Goal: Task Accomplishment & Management: Complete application form

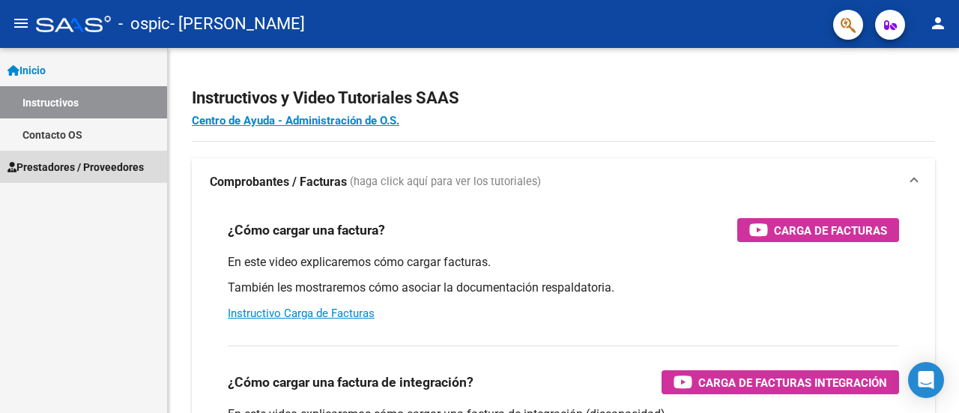
click at [107, 171] on span "Prestadores / Proveedores" at bounding box center [75, 167] width 136 height 16
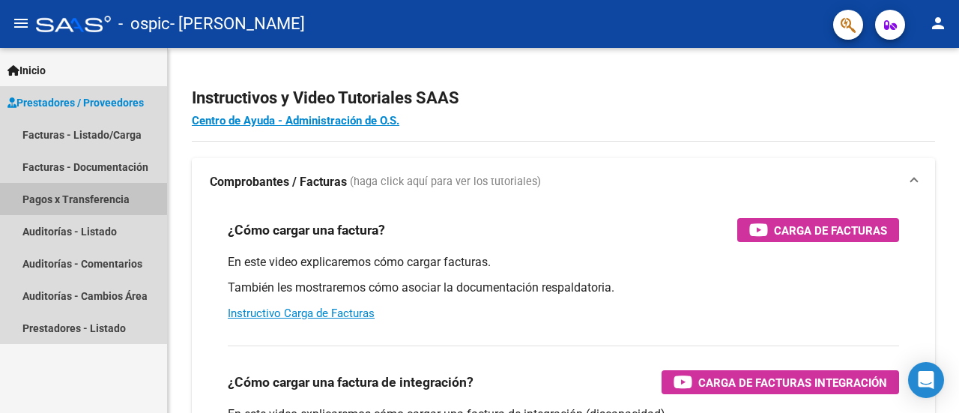
click at [65, 197] on link "Pagos x Transferencia" at bounding box center [83, 199] width 167 height 32
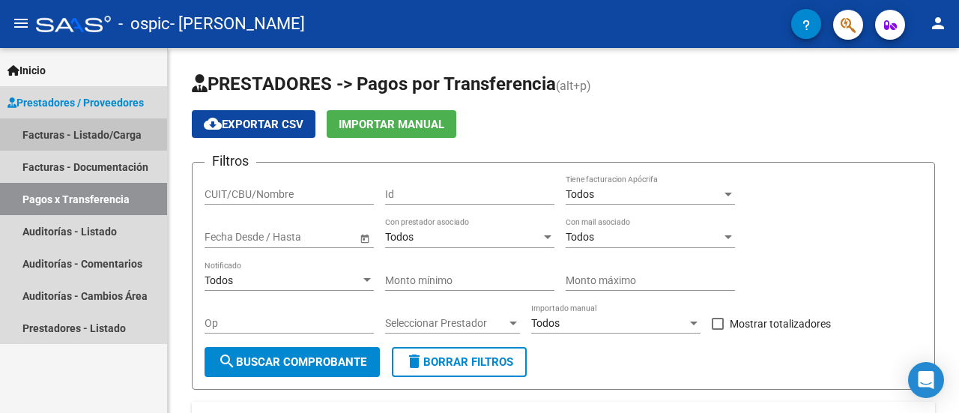
click at [56, 132] on link "Facturas - Listado/Carga" at bounding box center [83, 134] width 167 height 32
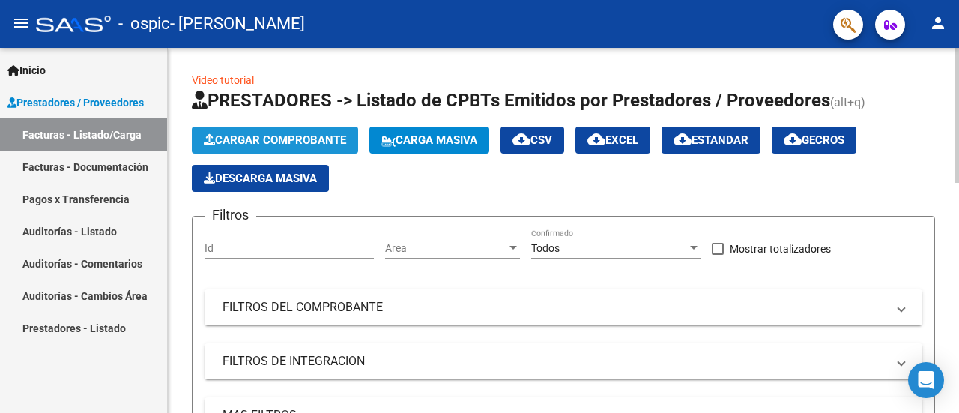
click at [230, 139] on span "Cargar Comprobante" at bounding box center [275, 139] width 142 height 13
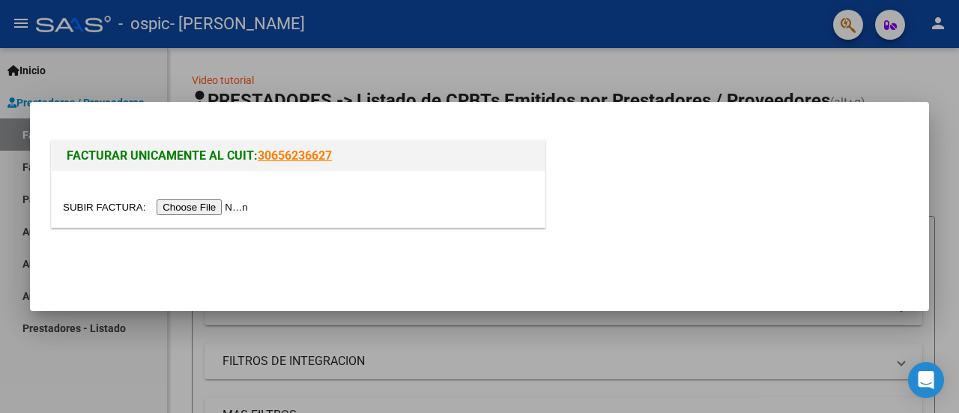
click at [197, 211] on input "file" at bounding box center [158, 207] width 190 height 16
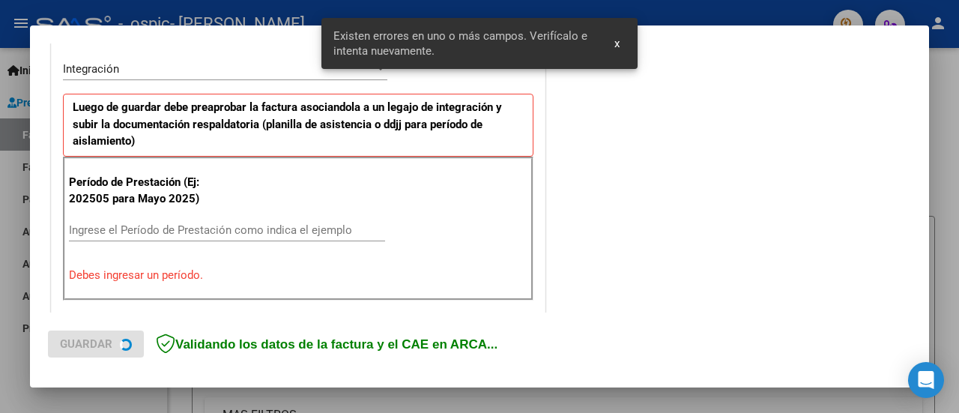
scroll to position [373, 0]
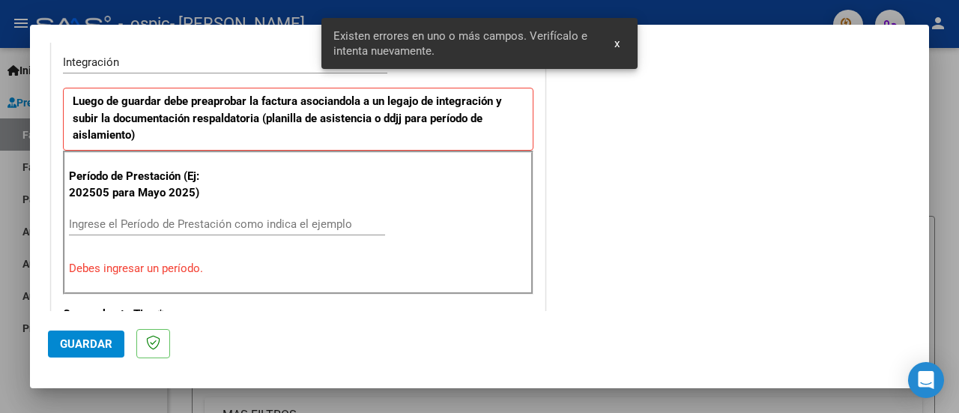
click at [199, 220] on input "Ingrese el Período de Prestación como indica el ejemplo" at bounding box center [227, 223] width 316 height 13
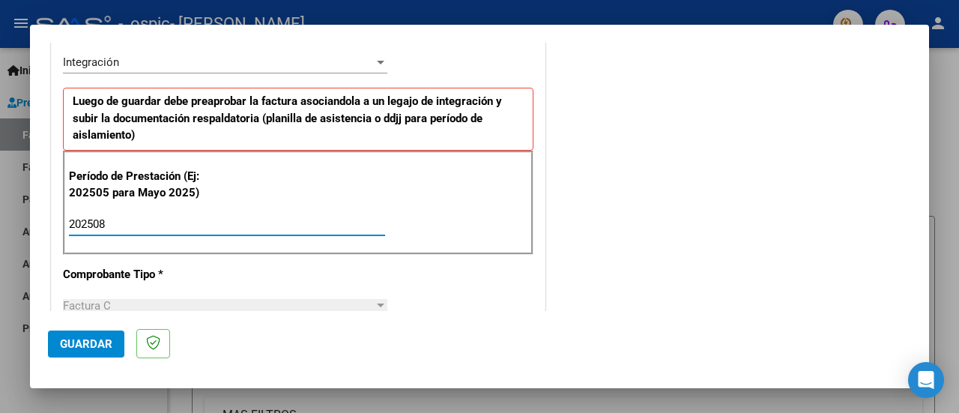
type input "202508"
click at [85, 347] on span "Guardar" at bounding box center [86, 343] width 52 height 13
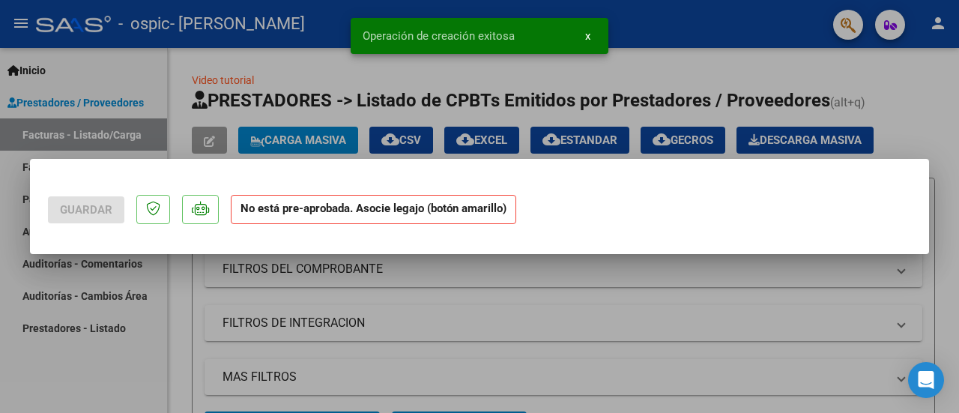
scroll to position [0, 0]
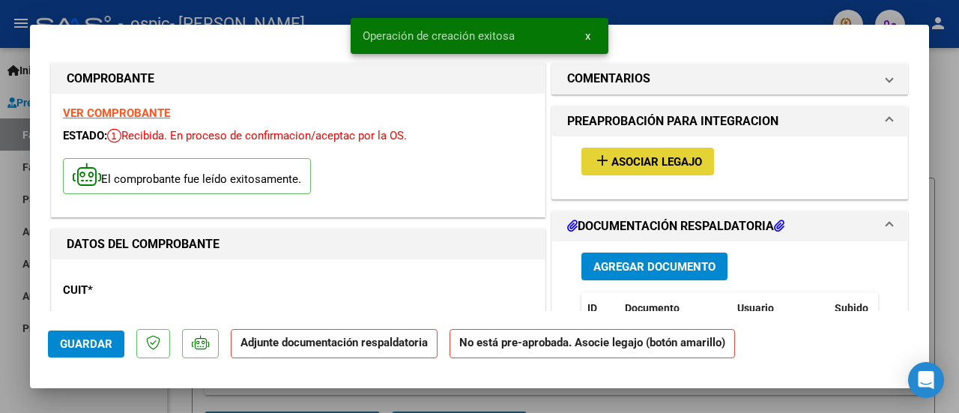
click at [631, 169] on button "add Asociar Legajo" at bounding box center [647, 162] width 133 height 28
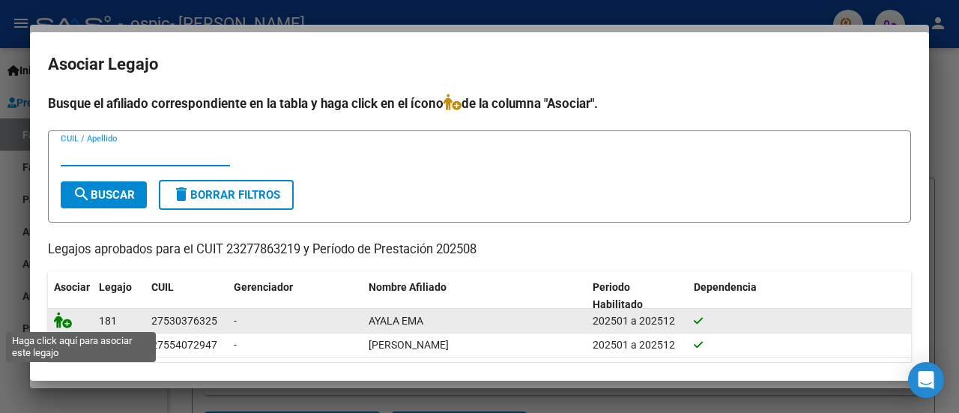
click at [61, 324] on icon at bounding box center [63, 320] width 18 height 16
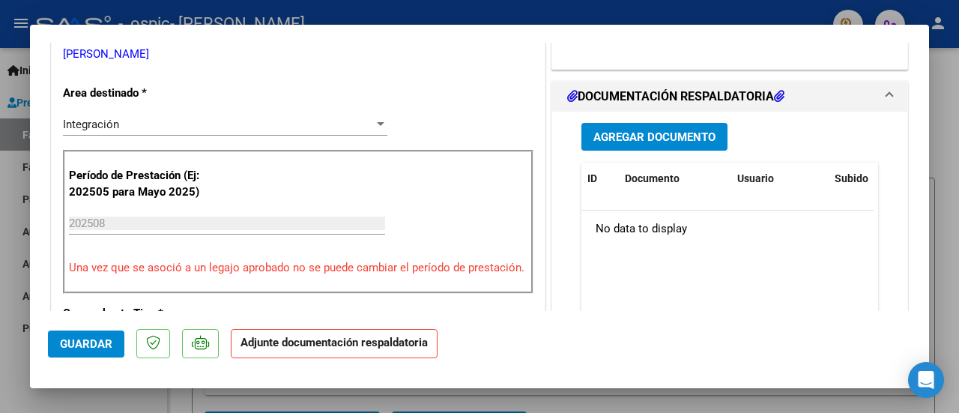
scroll to position [375, 0]
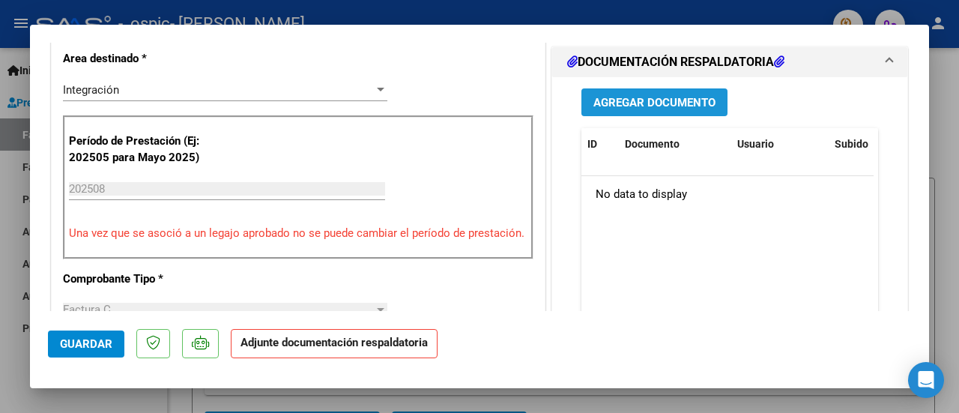
click at [673, 100] on span "Agregar Documento" at bounding box center [654, 102] width 122 height 13
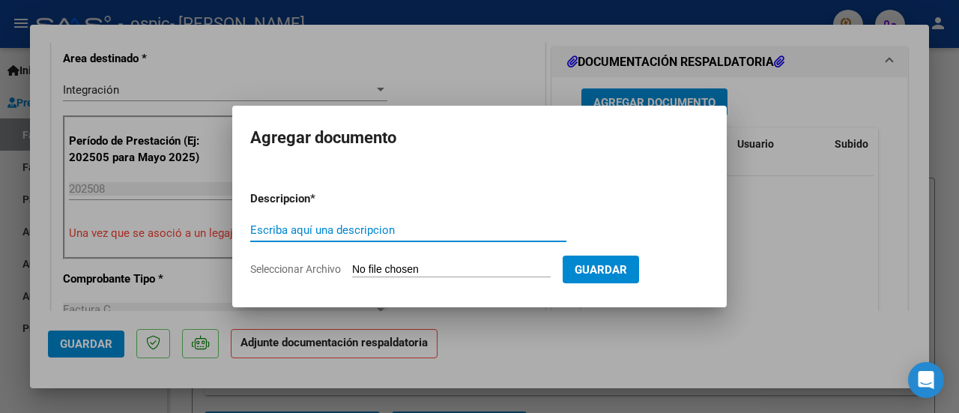
click at [352, 228] on input "Escriba aquí una descripcion" at bounding box center [408, 229] width 316 height 13
type input "cae"
click at [390, 272] on input "Seleccionar Archivo" at bounding box center [451, 270] width 199 height 14
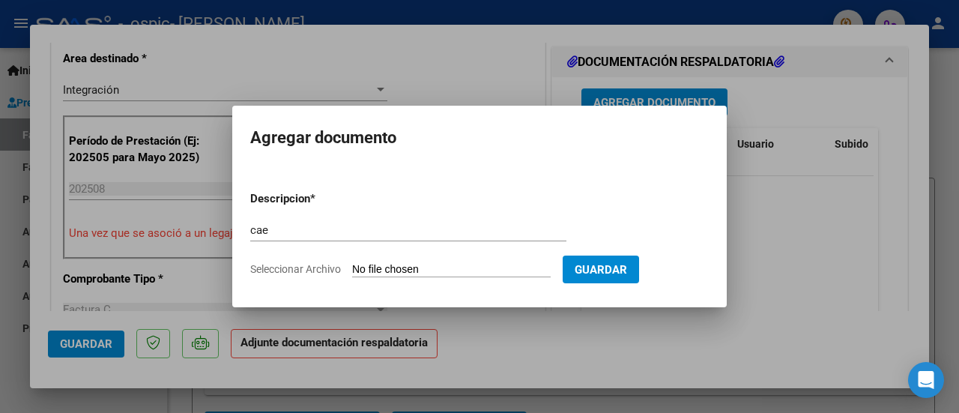
type input "C:\fakepath\CAE.pdf"
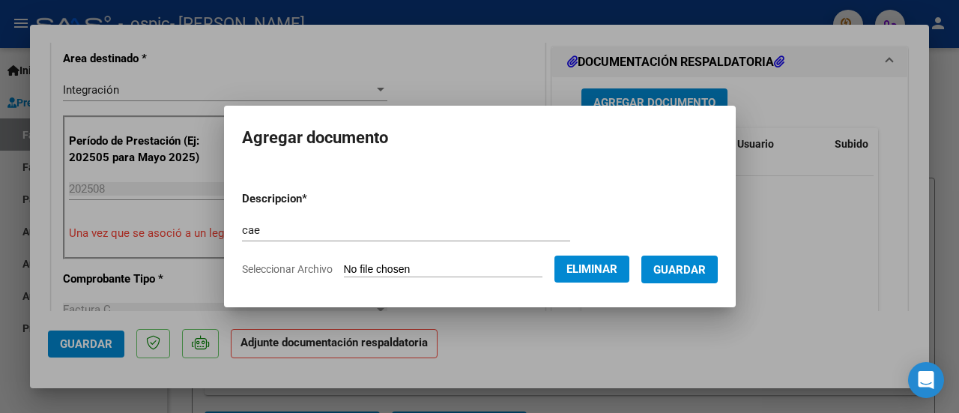
click at [694, 276] on button "Guardar" at bounding box center [679, 269] width 76 height 28
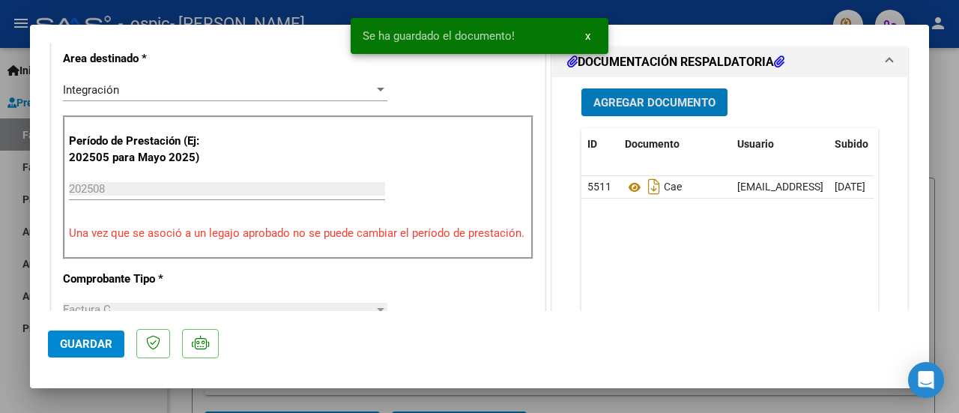
click at [634, 92] on button "Agregar Documento" at bounding box center [654, 102] width 146 height 28
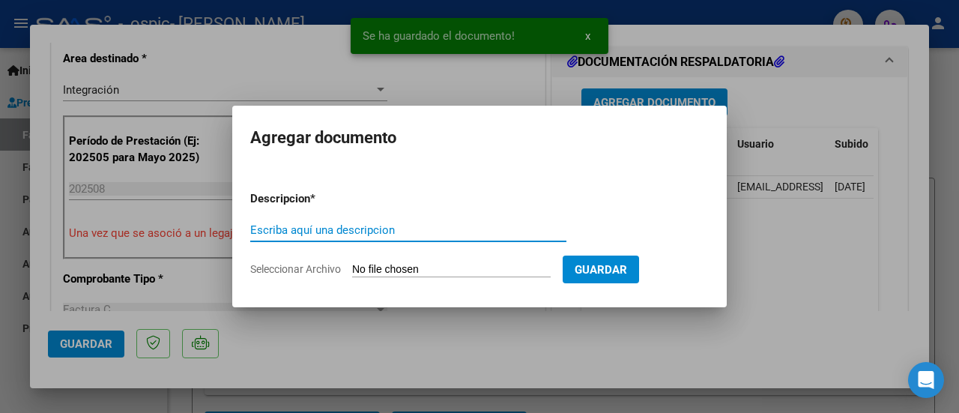
click at [327, 231] on input "Escriba aquí una descripcion" at bounding box center [408, 229] width 316 height 13
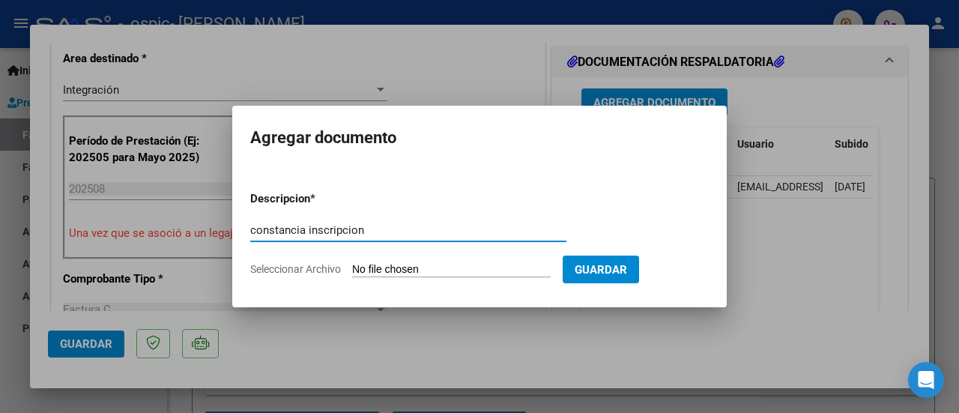
type input "constancia inscripcion"
click at [433, 271] on input "Seleccionar Archivo" at bounding box center [451, 270] width 199 height 14
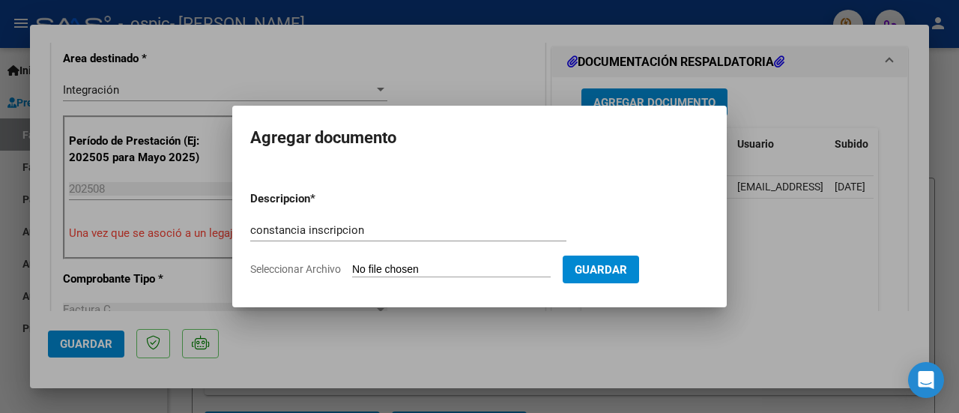
type input "C:\fakepath\CONSTANCIA INSCRIPCION.pdf"
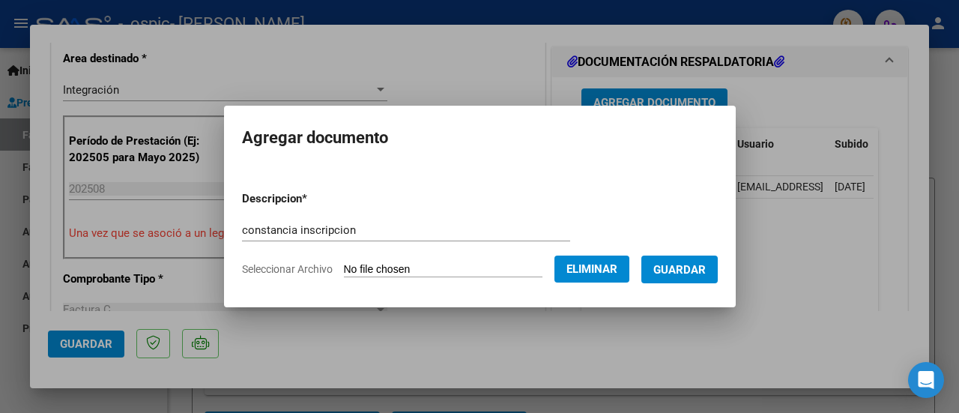
click at [700, 274] on span "Guardar" at bounding box center [679, 269] width 52 height 13
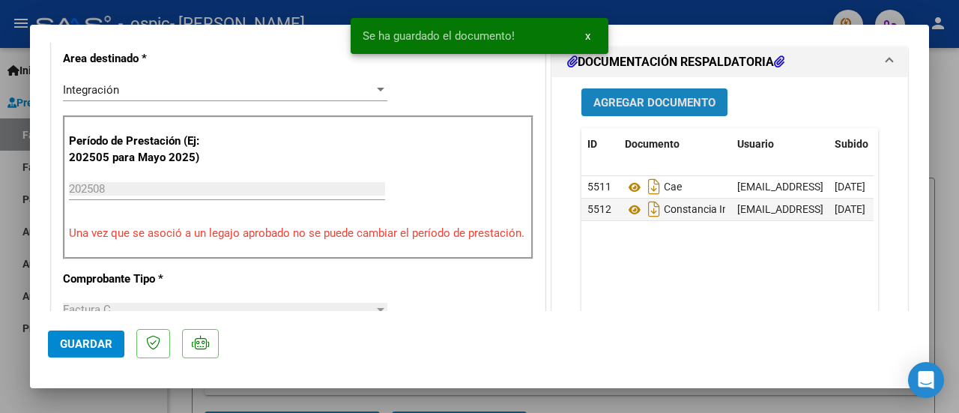
click at [632, 109] on button "Agregar Documento" at bounding box center [654, 102] width 146 height 28
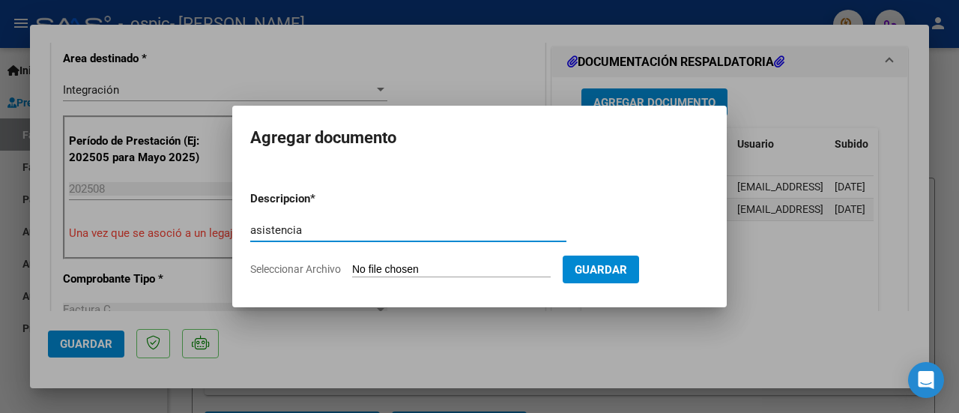
type input "asistencia"
click at [506, 269] on input "Seleccionar Archivo" at bounding box center [451, 270] width 199 height 14
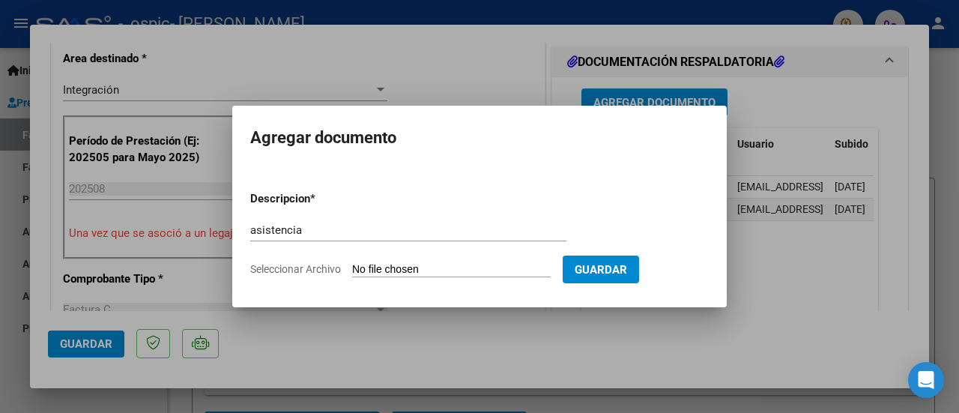
type input "C:\fakepath\ASISTENCIA.pdf"
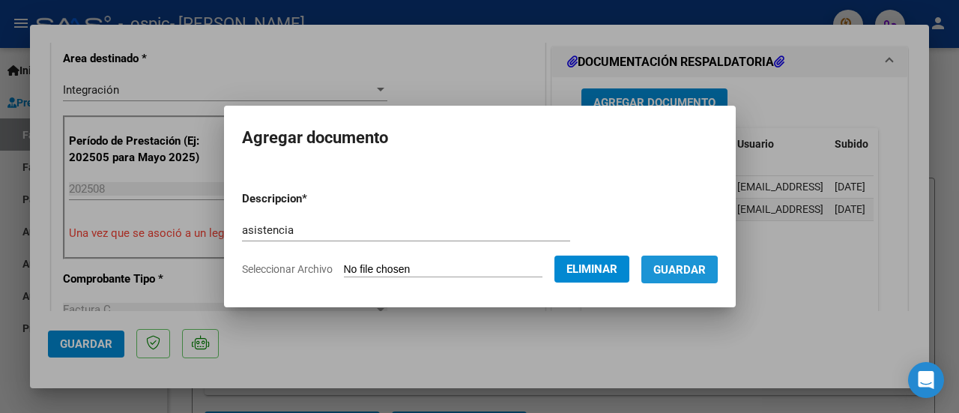
click at [682, 274] on span "Guardar" at bounding box center [679, 269] width 52 height 13
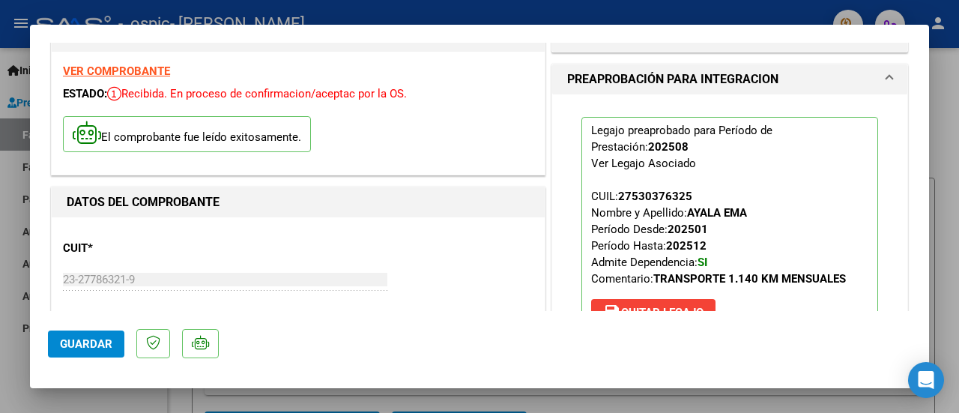
scroll to position [75, 0]
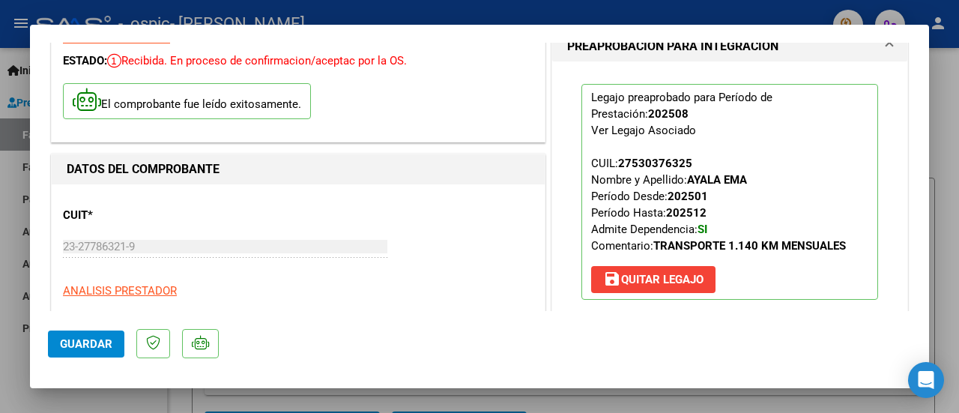
click at [93, 341] on span "Guardar" at bounding box center [86, 343] width 52 height 13
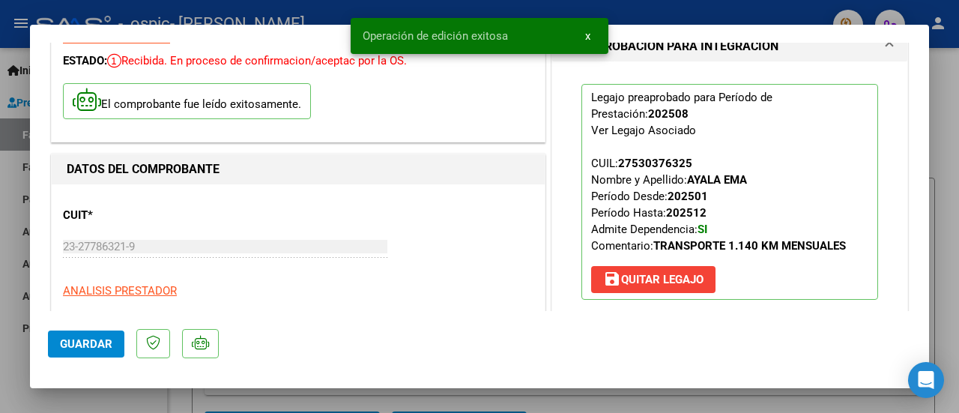
click at [947, 98] on div at bounding box center [479, 206] width 959 height 413
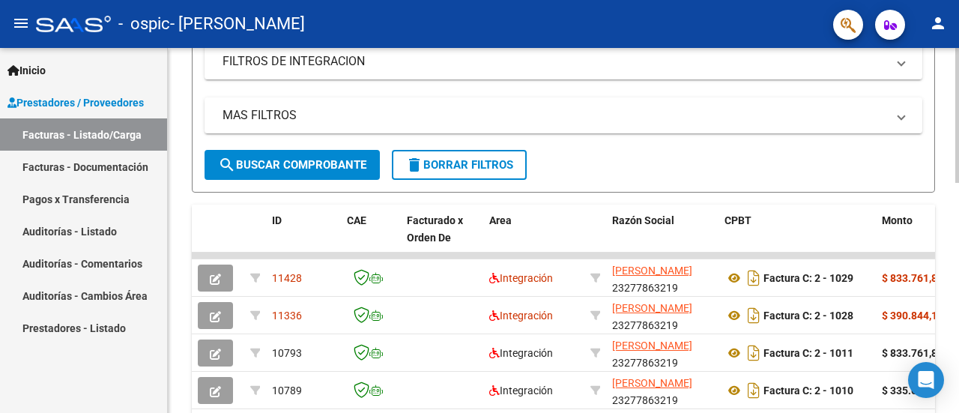
scroll to position [375, 0]
